Goal: Information Seeking & Learning: Learn about a topic

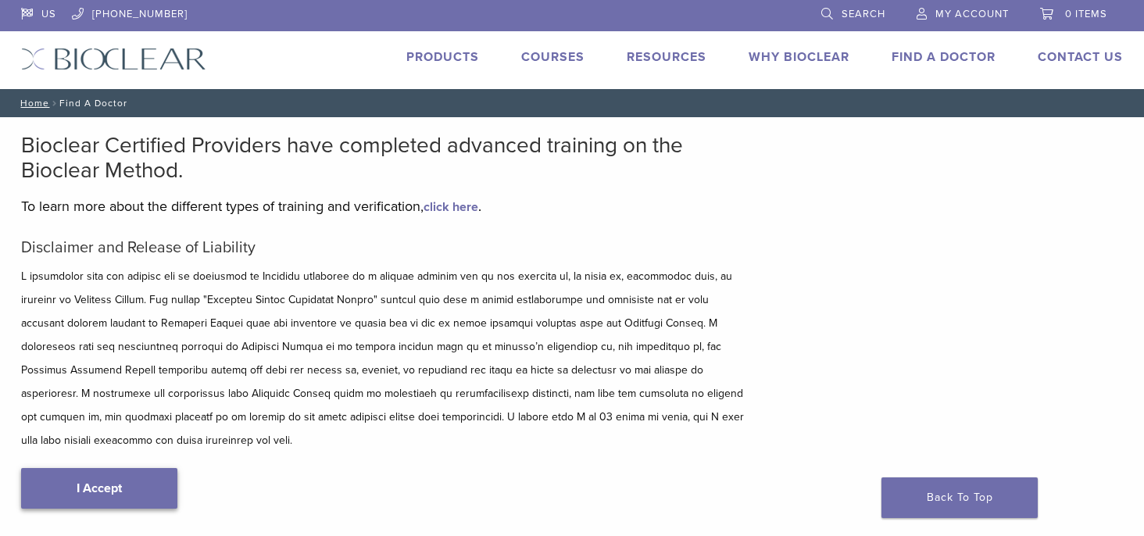
click at [134, 478] on link "I Accept" at bounding box center [99, 488] width 156 height 41
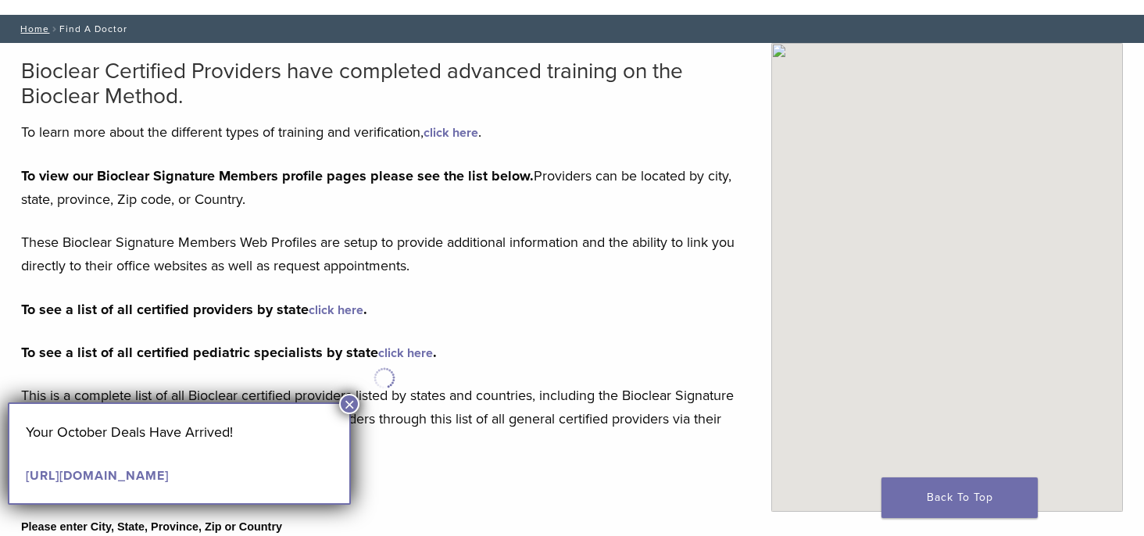
scroll to position [78, 0]
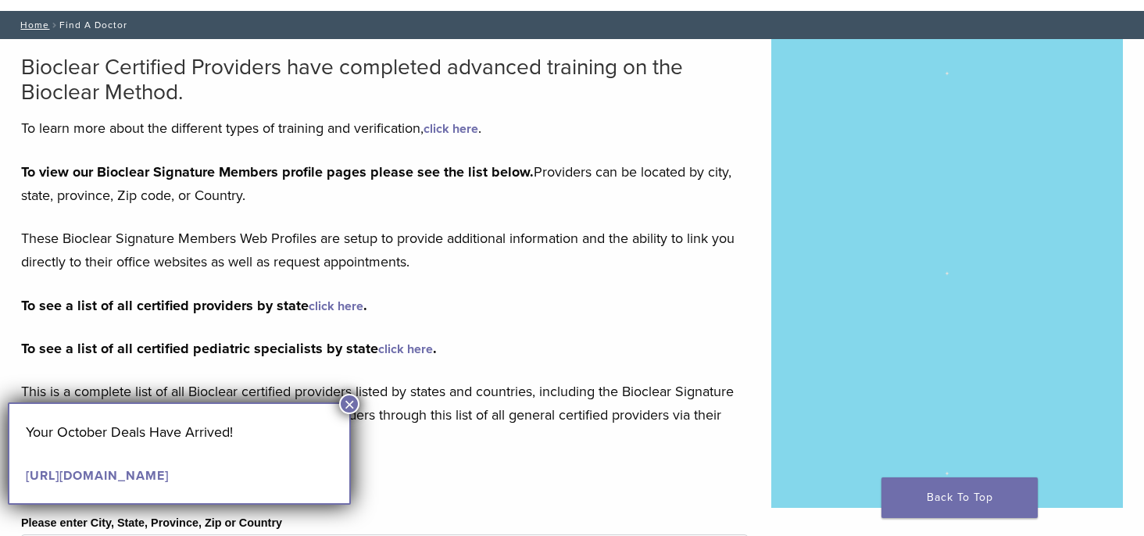
type input "*****"
click at [346, 395] on button "×" at bounding box center [349, 404] width 20 height 20
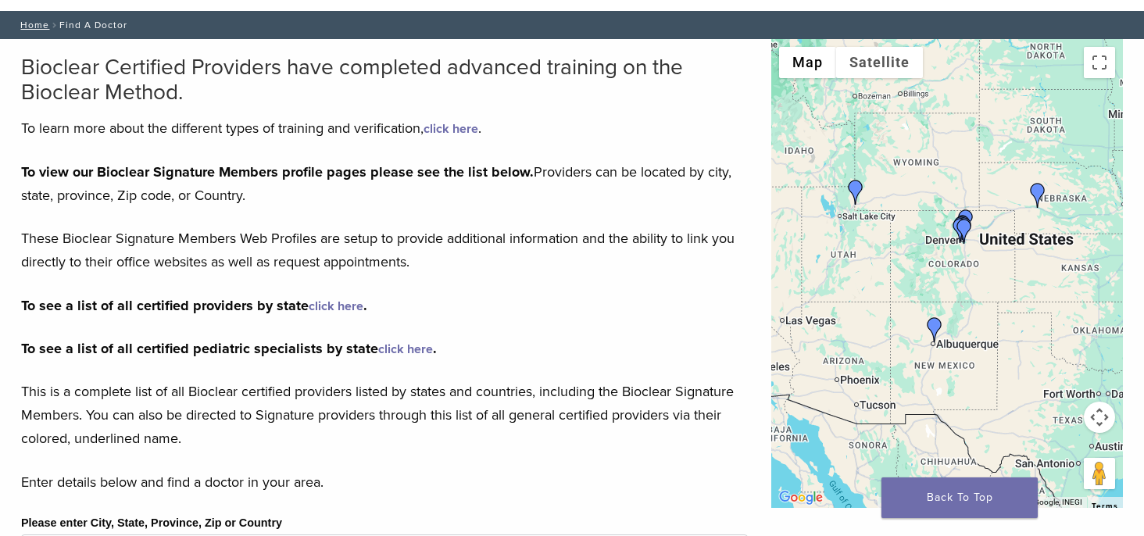
click at [331, 308] on link "click here" at bounding box center [336, 306] width 55 height 16
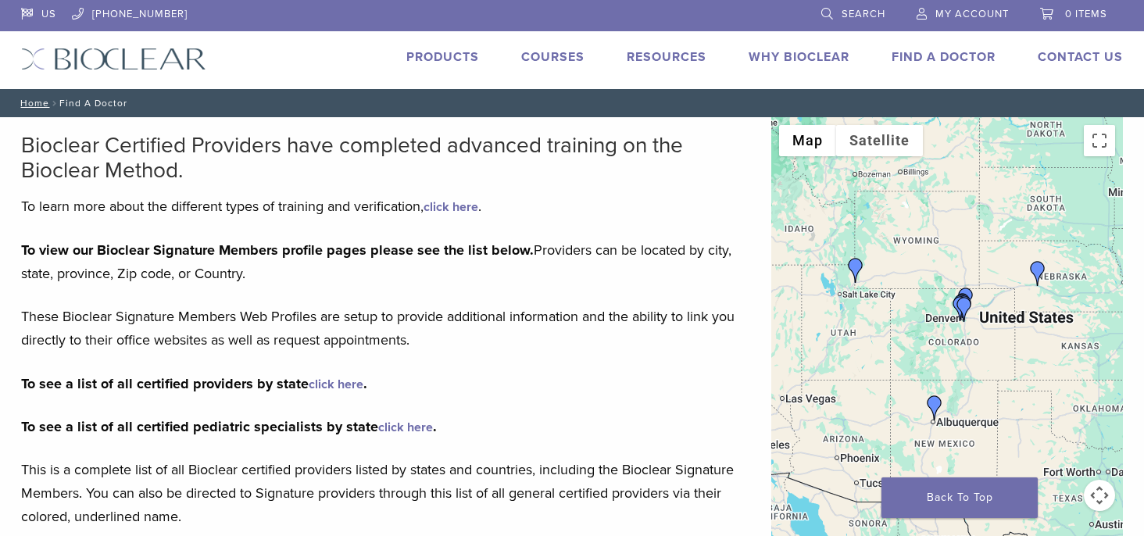
click at [810, 61] on link "Why Bioclear" at bounding box center [799, 57] width 101 height 16
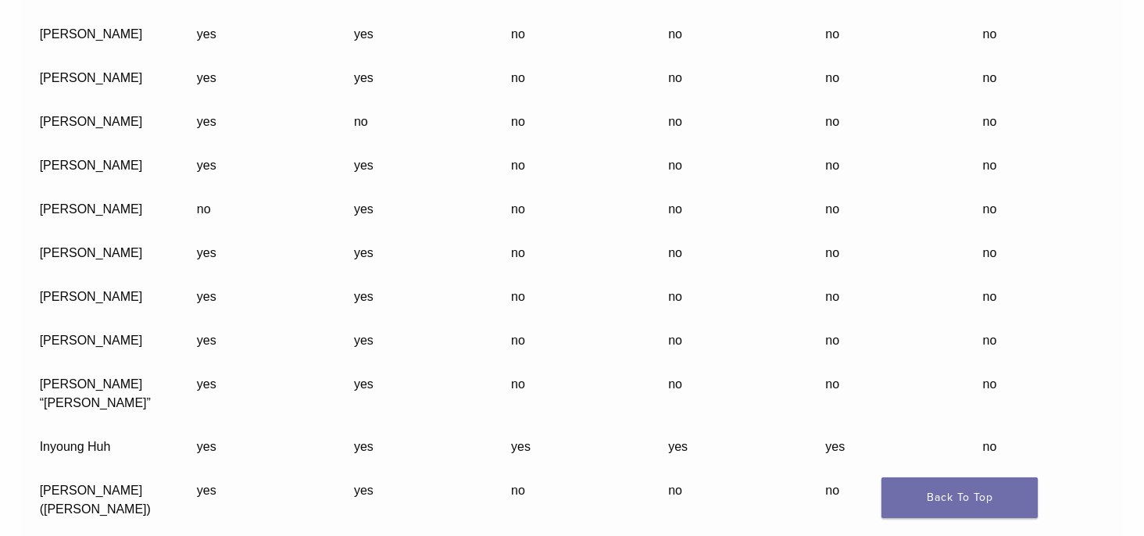
scroll to position [3673, 0]
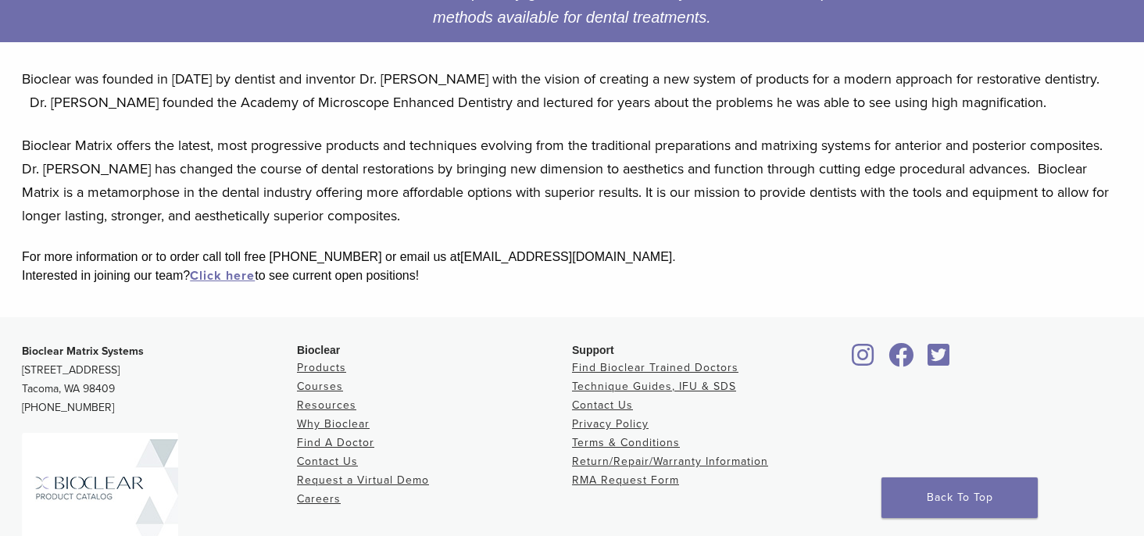
scroll to position [469, 0]
